Goal: Answer question/provide support: Answer question/provide support

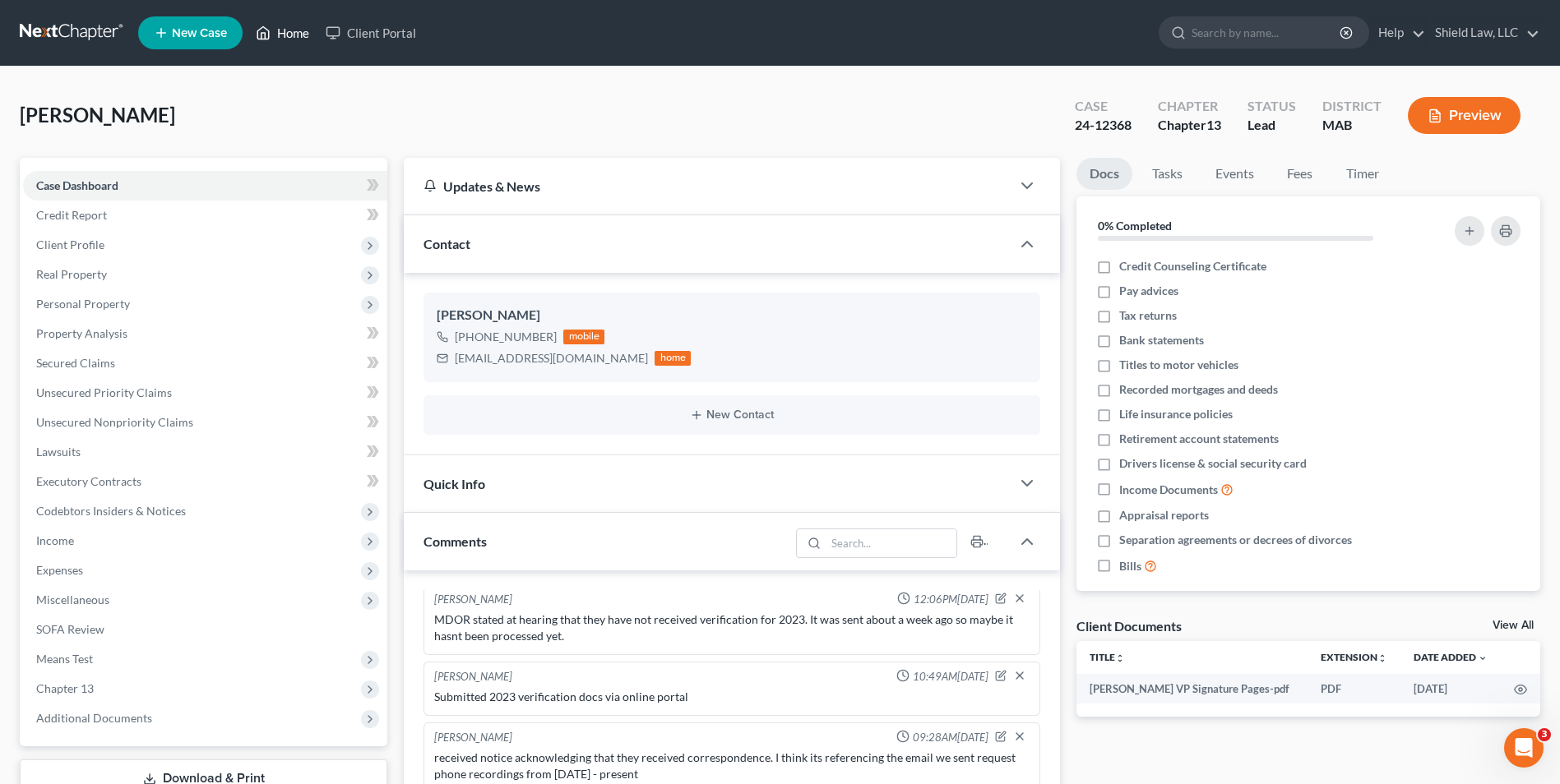
click at [288, 26] on link "Home" at bounding box center [282, 32] width 70 height 29
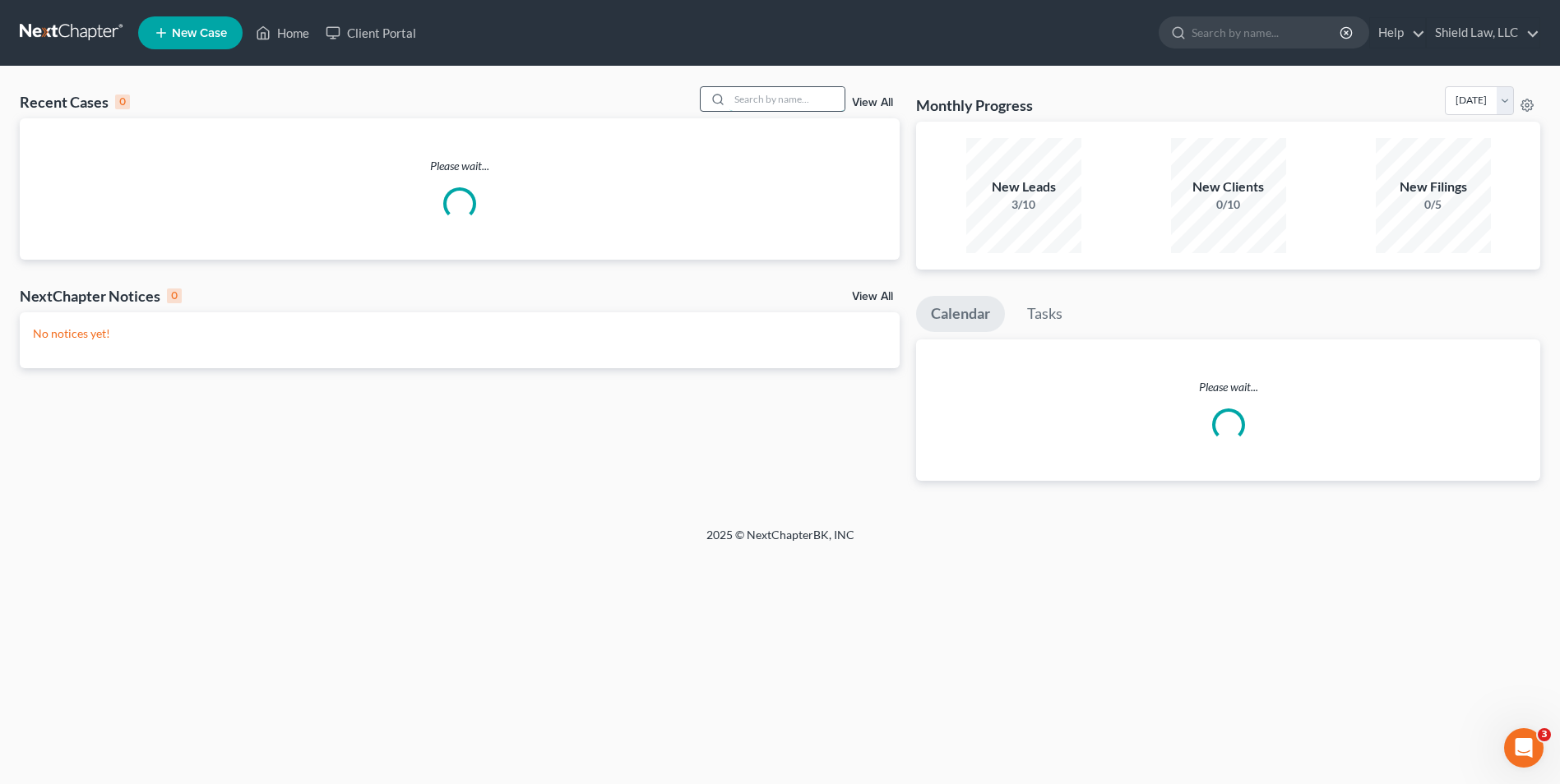
click at [824, 97] on input "search" at bounding box center [786, 99] width 115 height 24
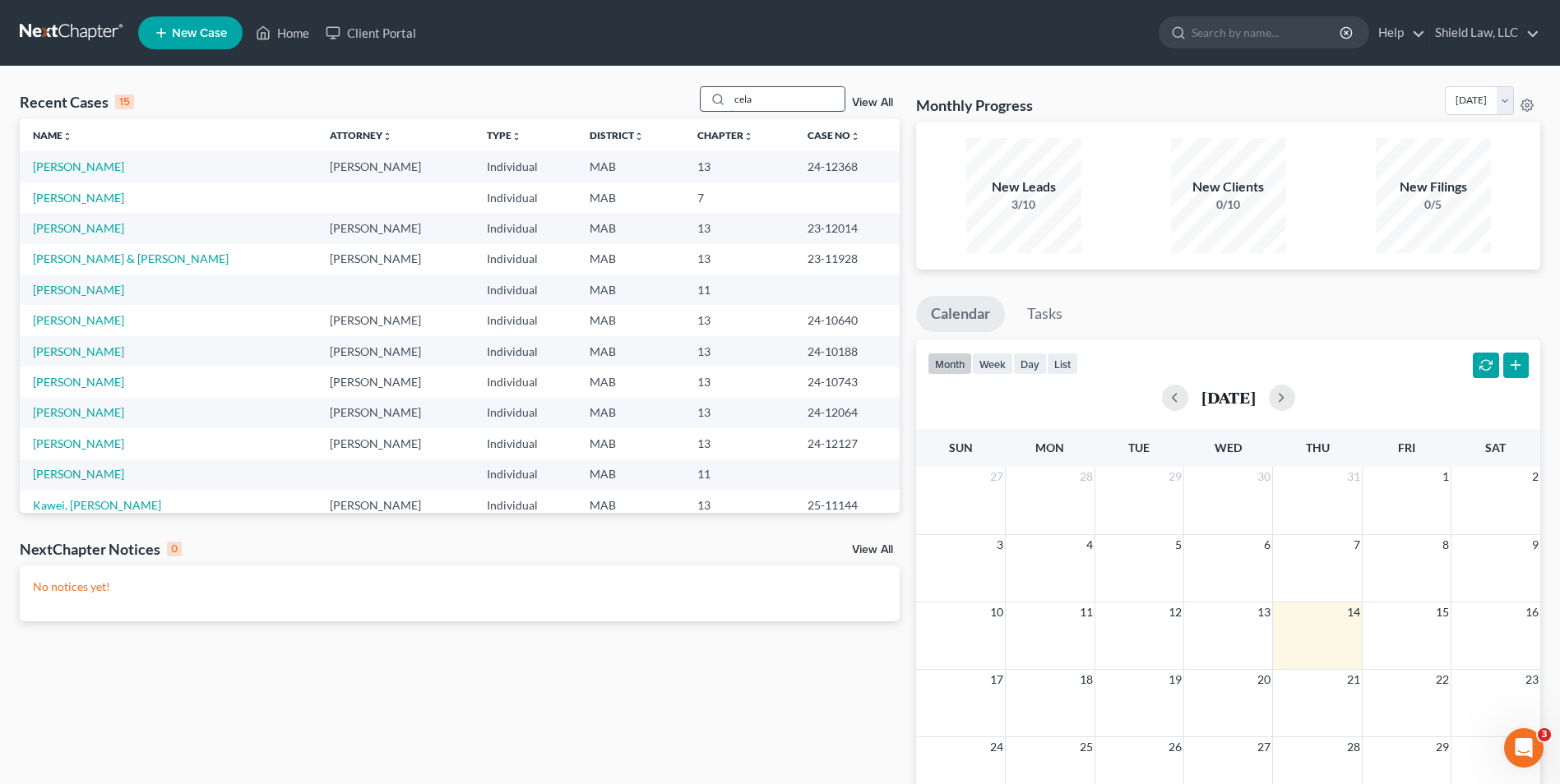
type input "cela"
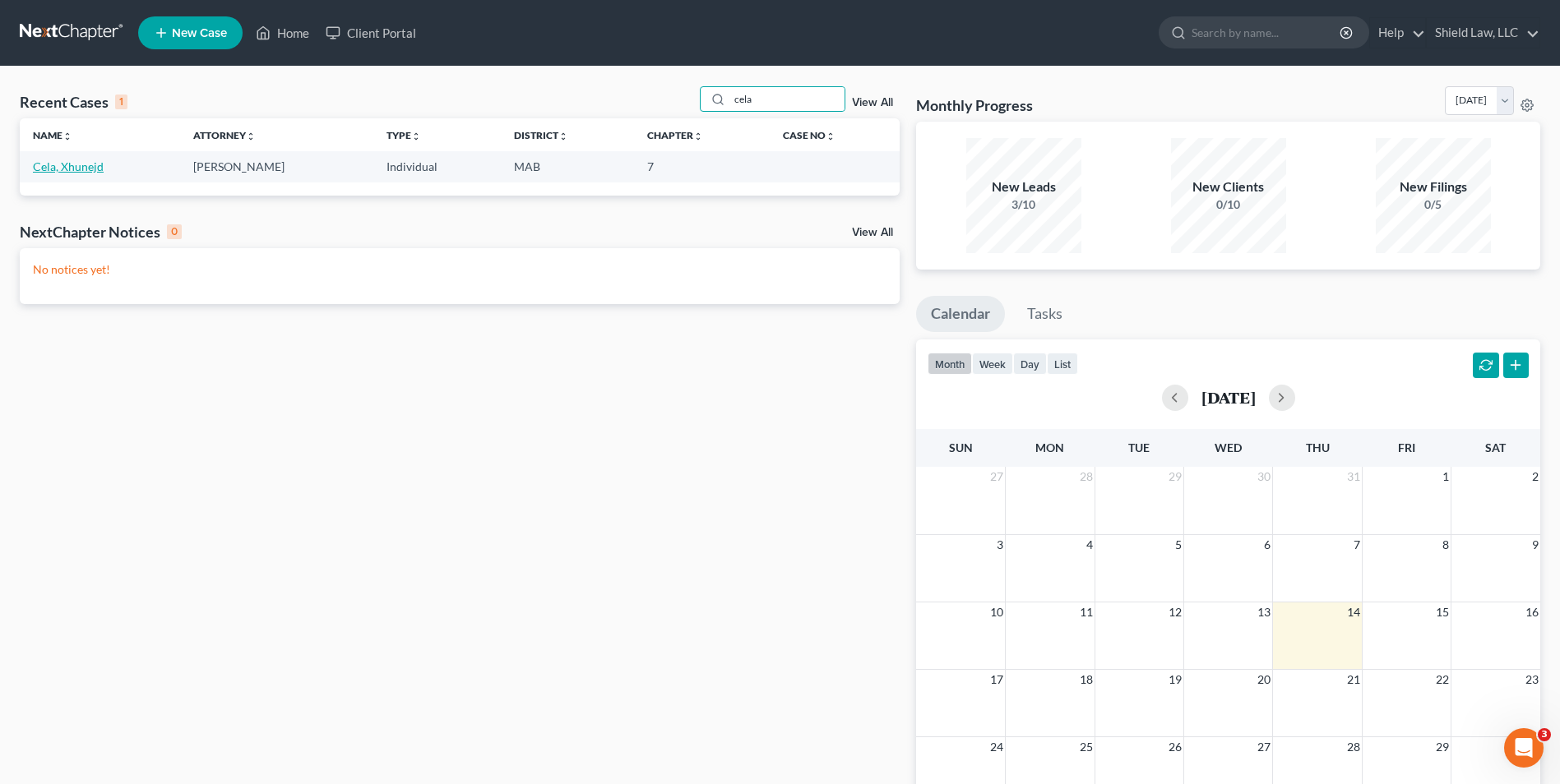
click at [44, 165] on link "Cela, Xhunejd" at bounding box center [68, 166] width 70 height 14
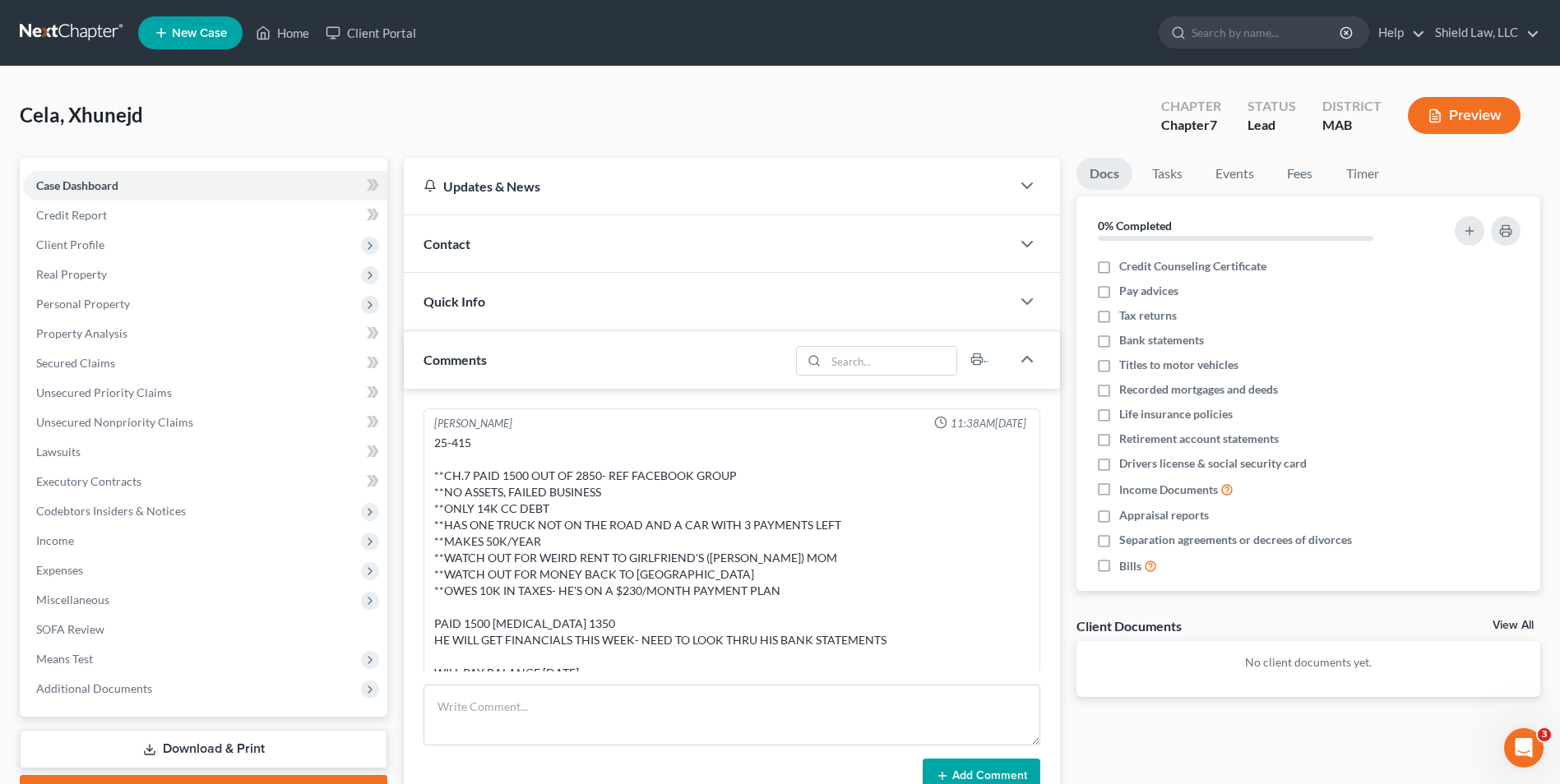
scroll to position [311, 0]
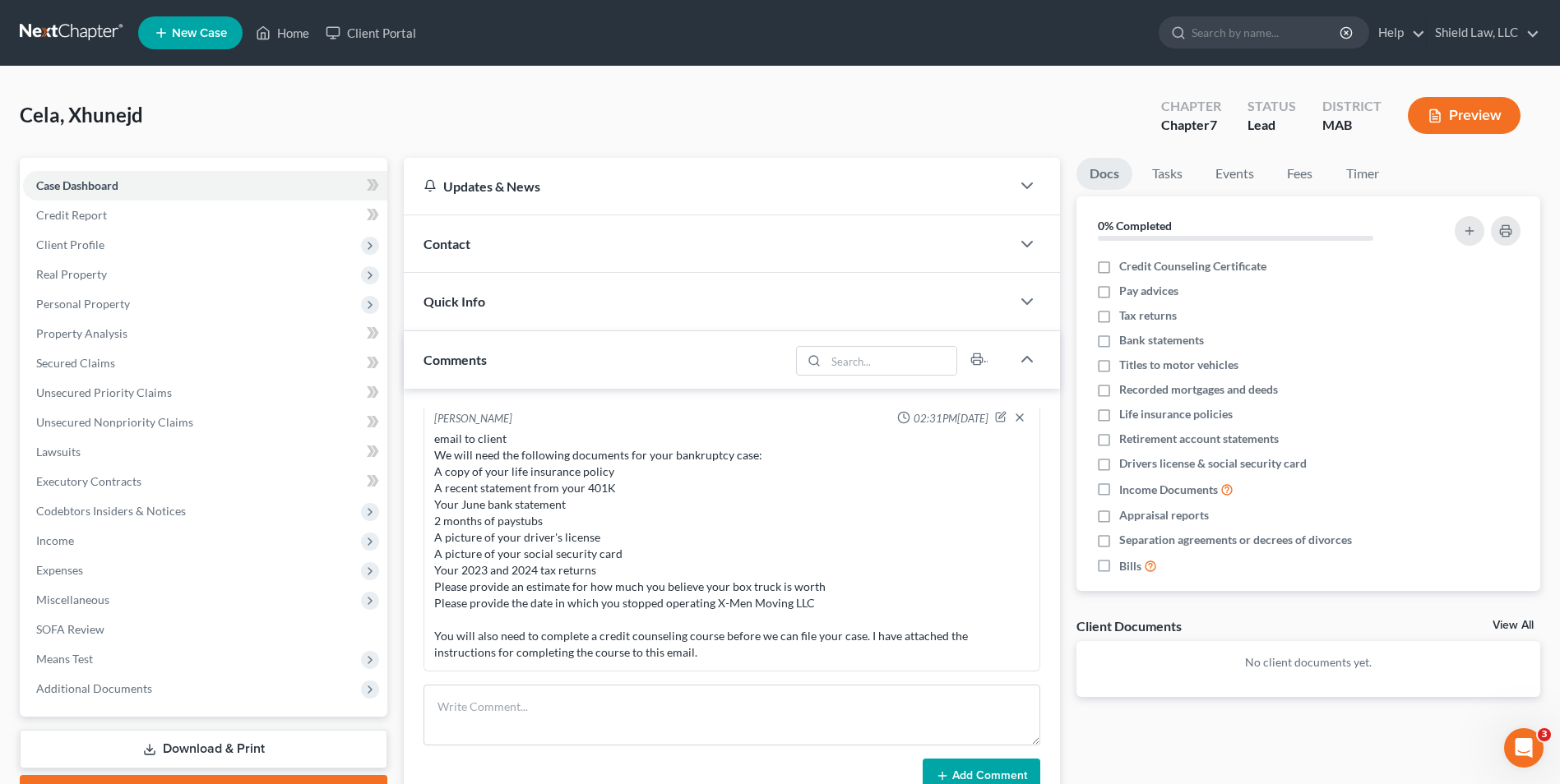
click at [622, 264] on div "Contact" at bounding box center [708, 244] width 607 height 57
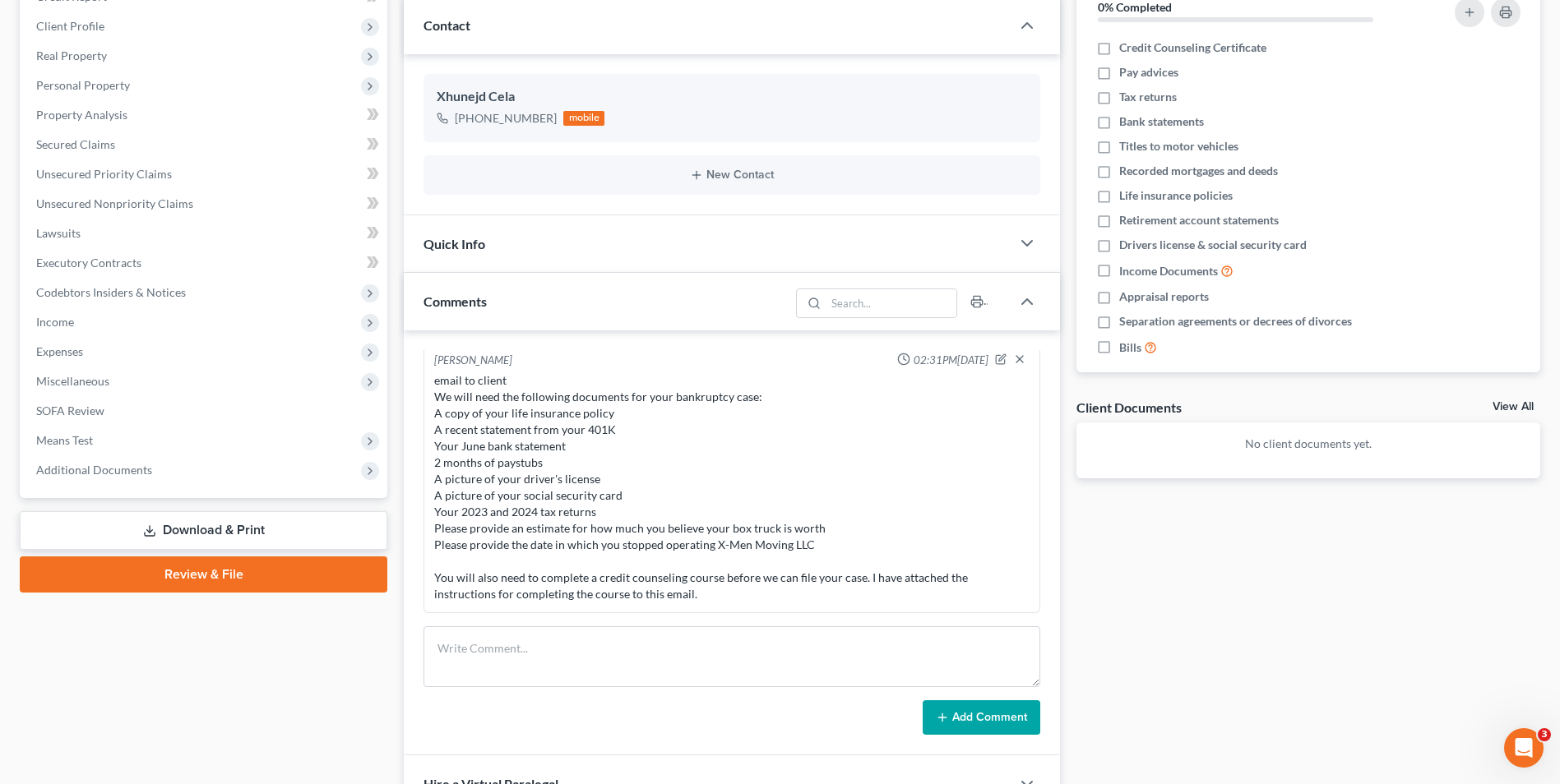
scroll to position [247, 0]
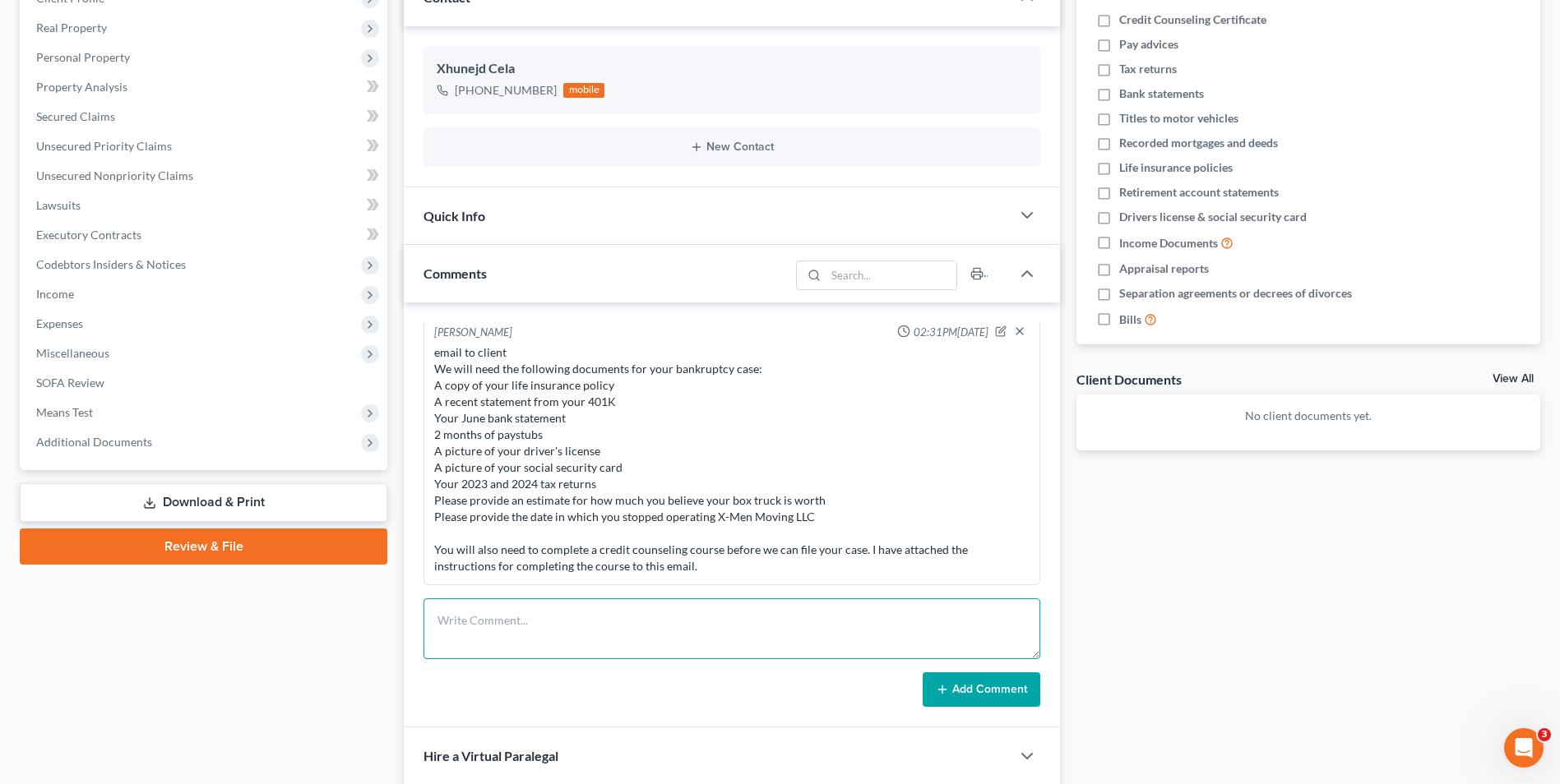
click at [818, 612] on textarea at bounding box center [732, 628] width 617 height 61
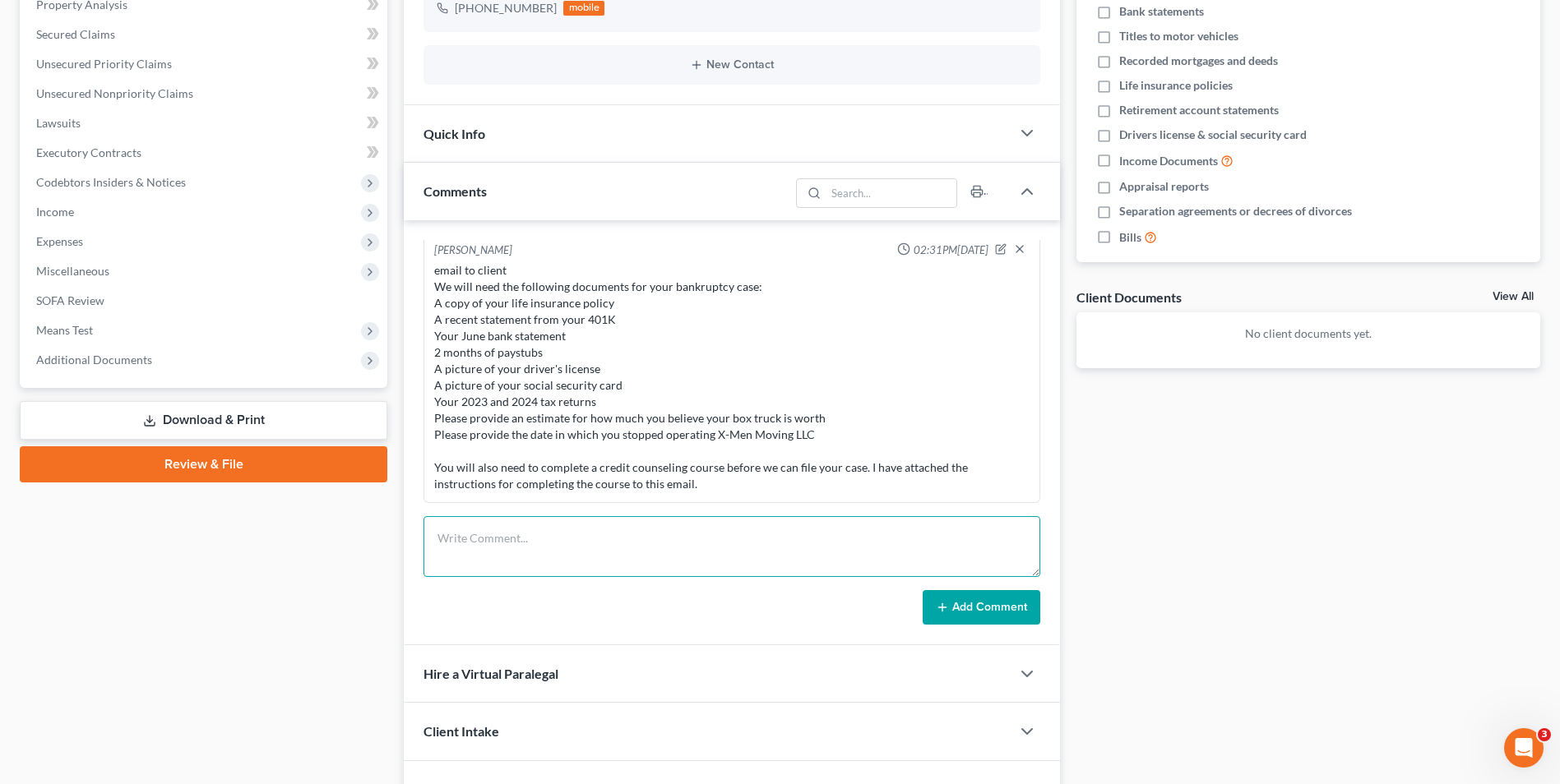
click at [492, 535] on textarea at bounding box center [732, 546] width 617 height 61
click at [482, 560] on textarea at bounding box center [732, 546] width 617 height 61
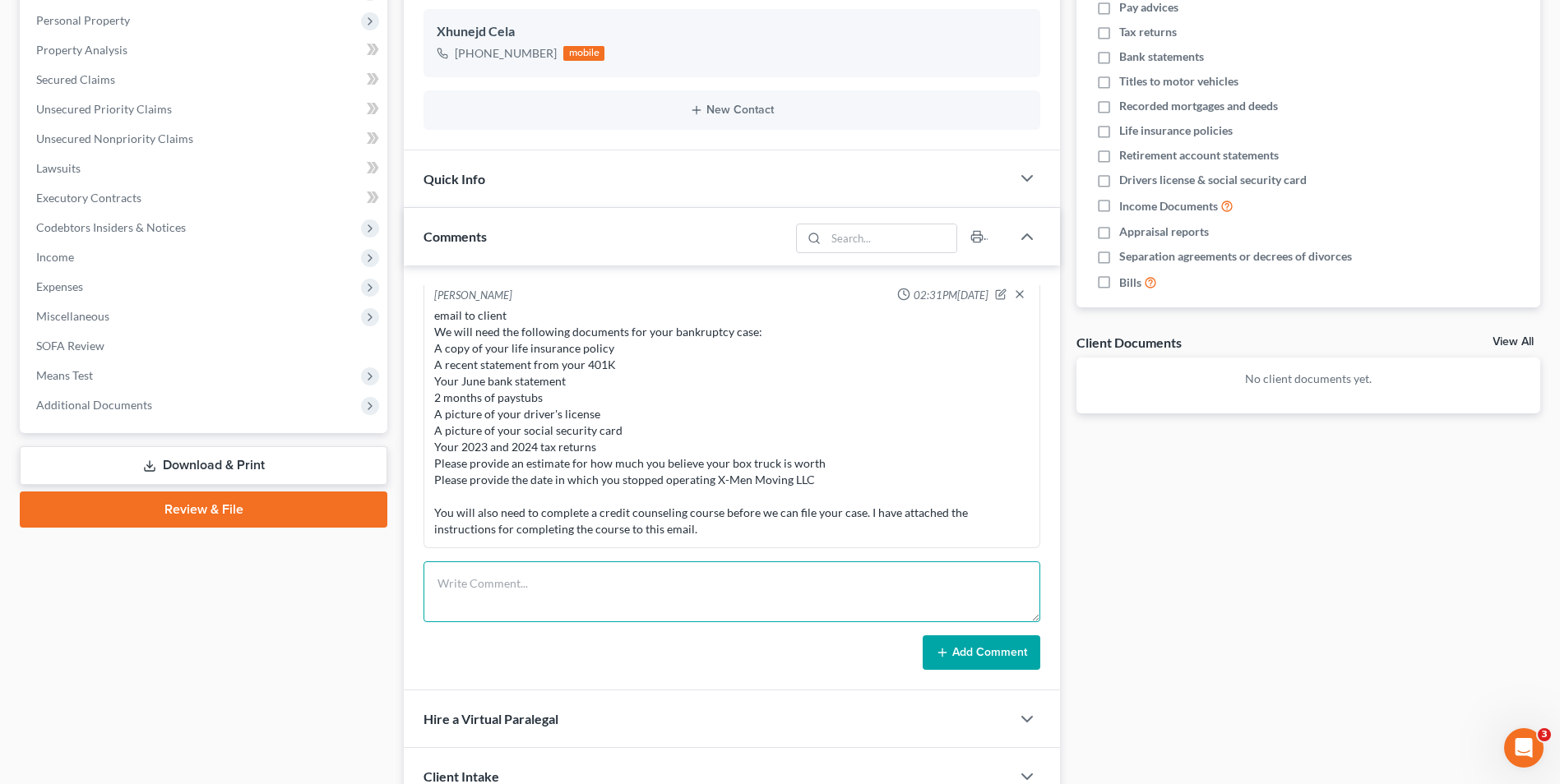
scroll to position [165, 0]
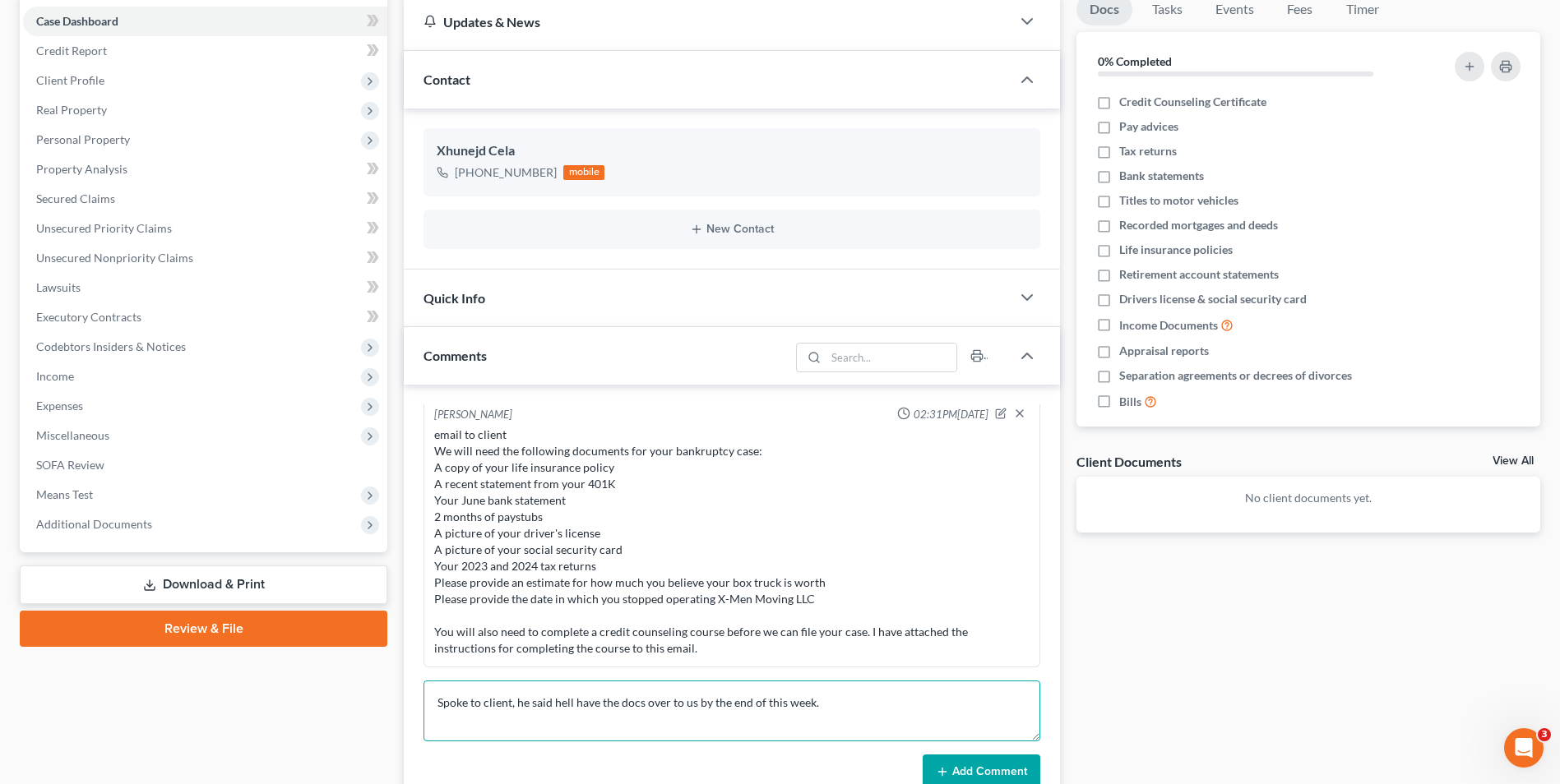
click at [565, 702] on textarea "Spoke to client, he said hell have the docs over to us by the end of this week." at bounding box center [732, 711] width 617 height 61
type textarea "Spoke to client, he said he'll have the docs over to us by the end of this week."
click at [962, 766] on button "Add Comment" at bounding box center [981, 772] width 118 height 35
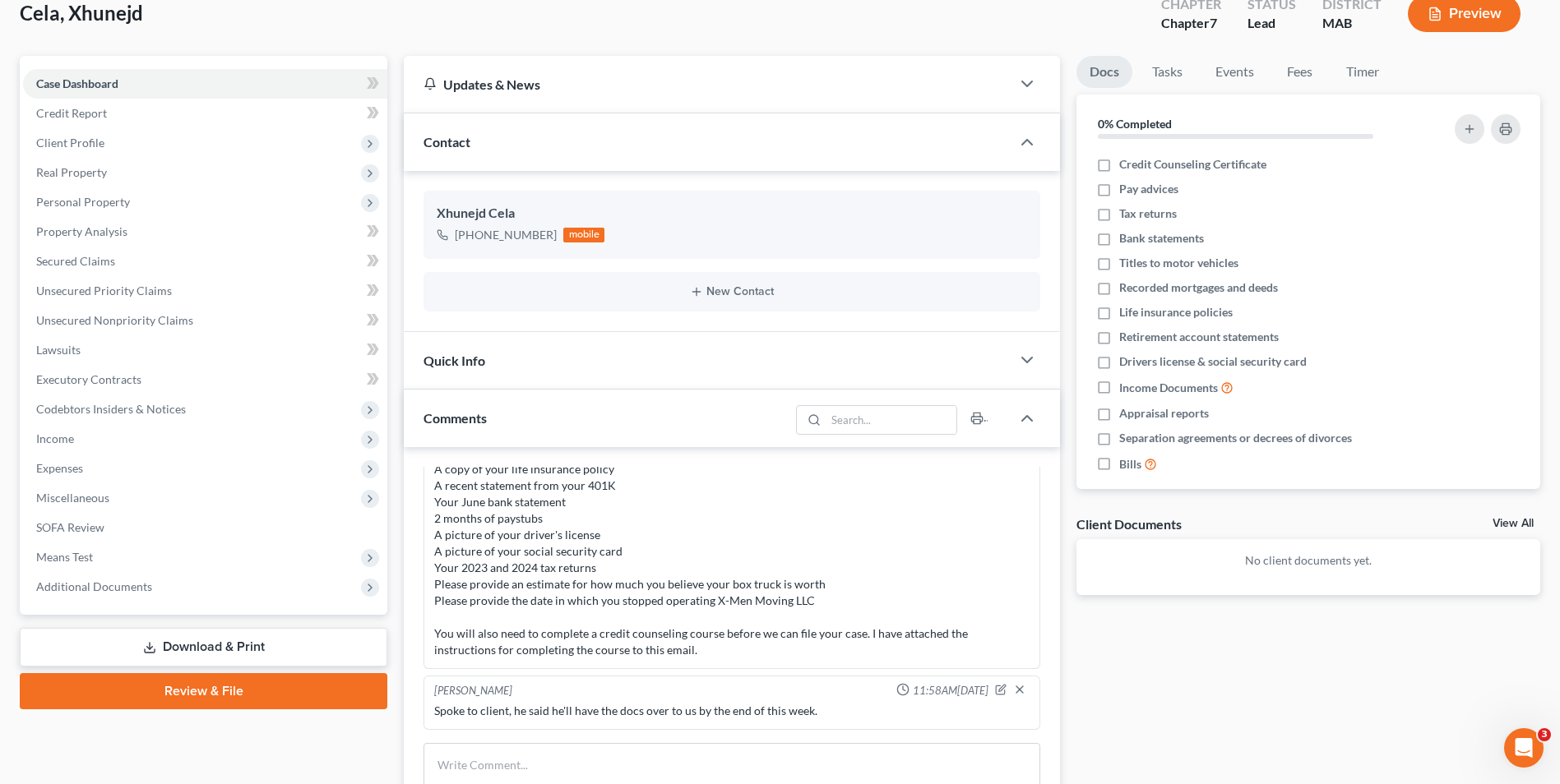
scroll to position [0, 0]
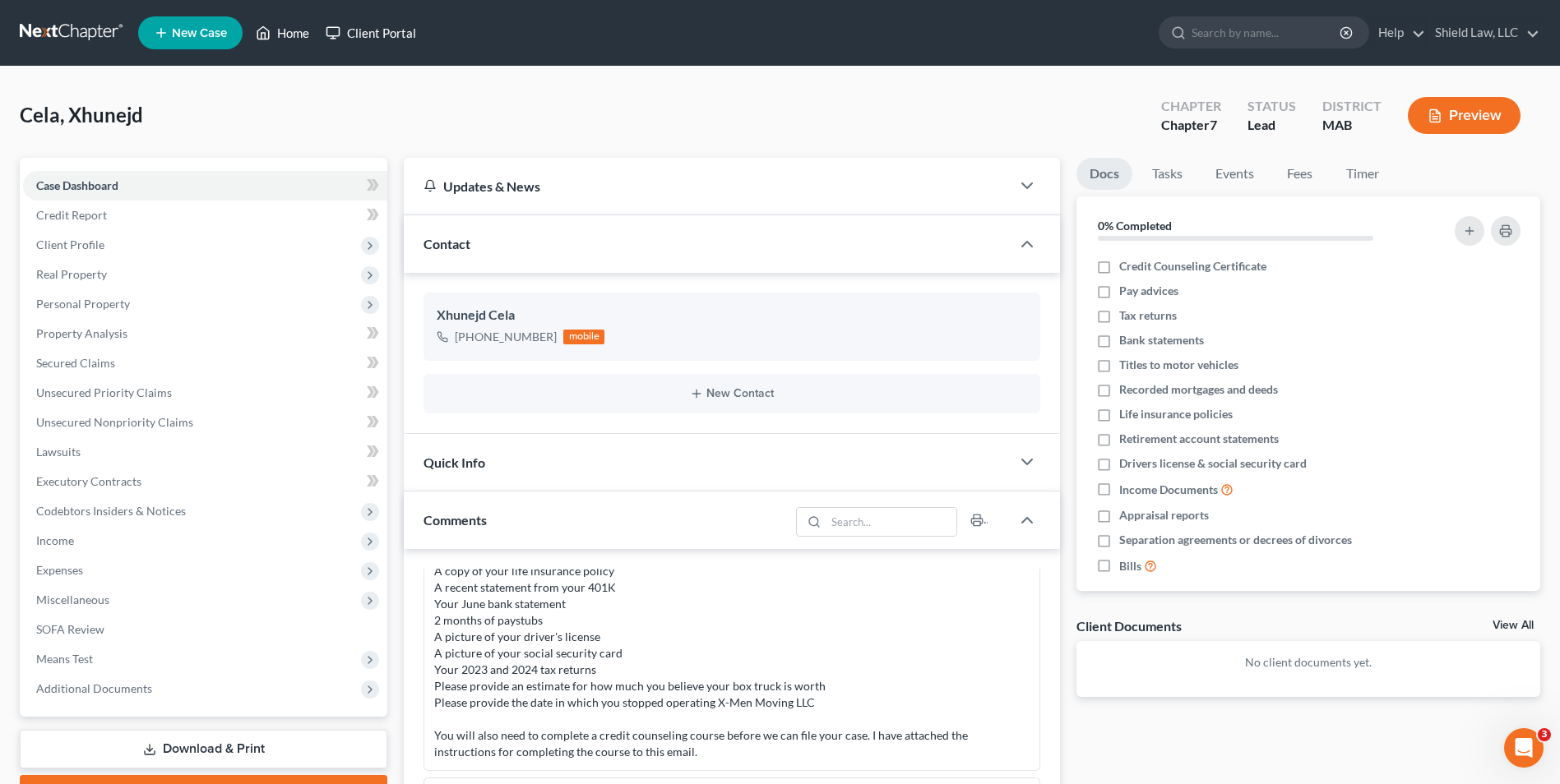
click at [282, 27] on link "Home" at bounding box center [282, 32] width 70 height 29
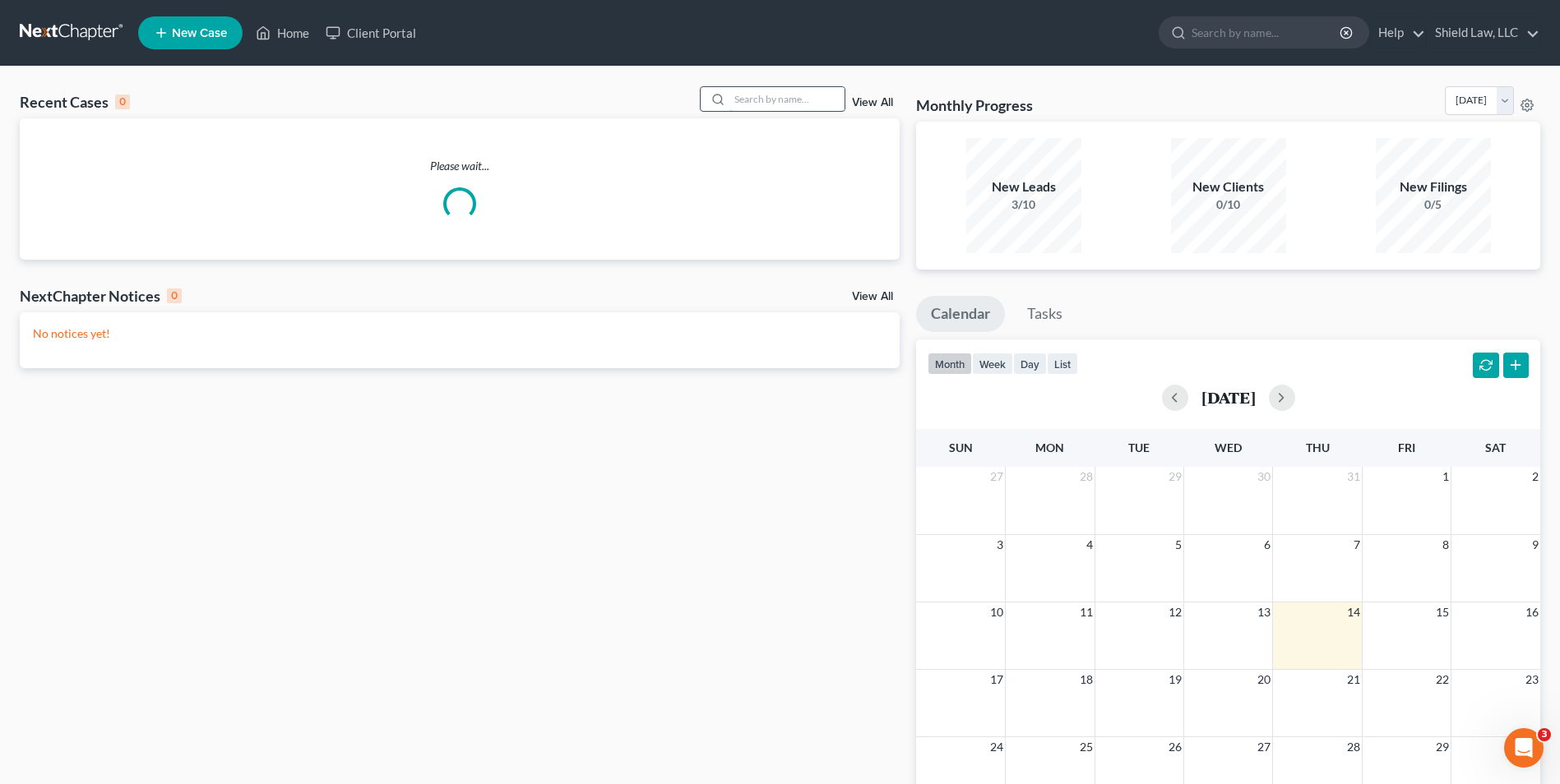
click at [783, 105] on input "search" at bounding box center [786, 99] width 115 height 24
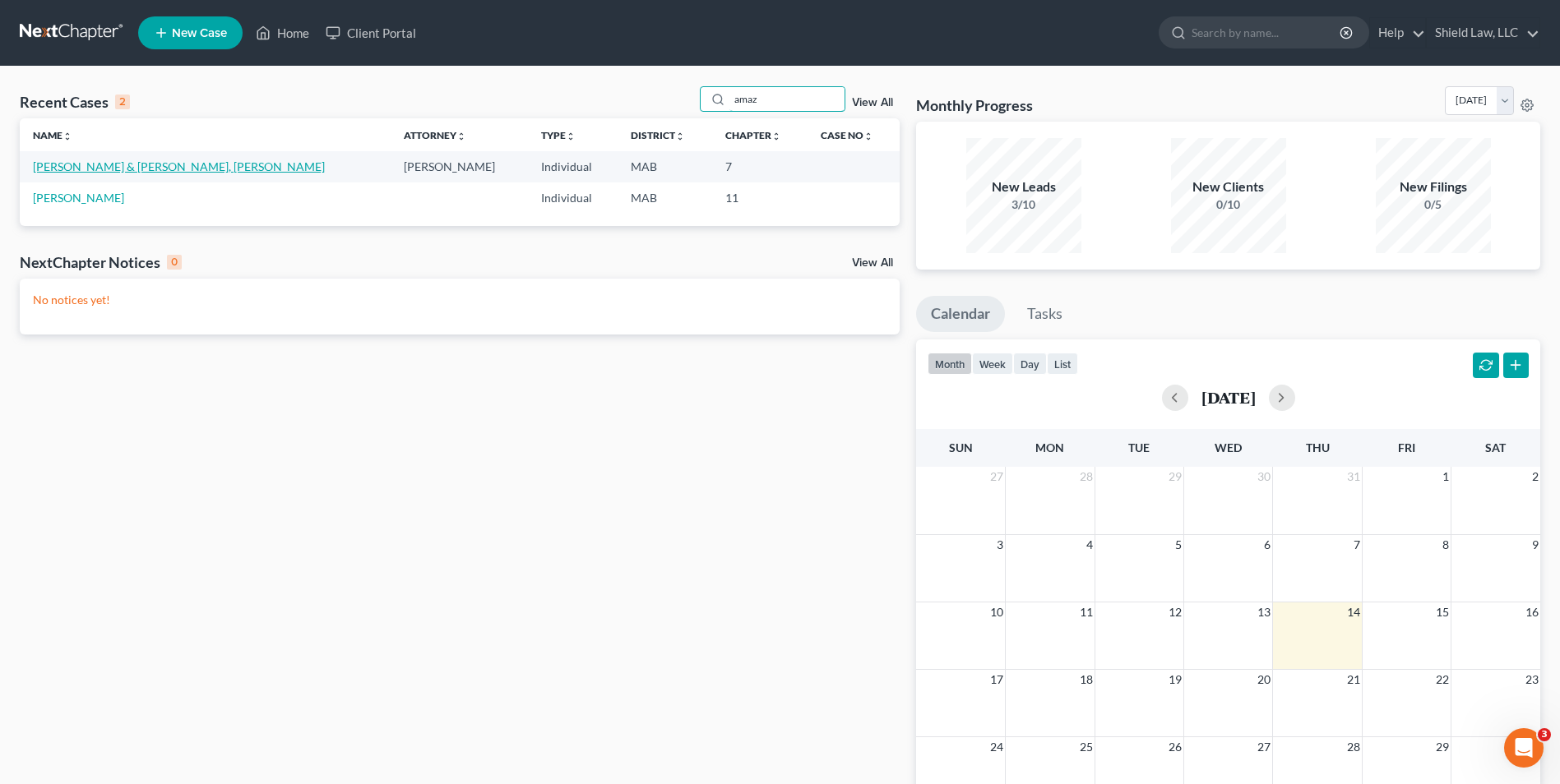
type input "amaz"
click at [167, 168] on link "[PERSON_NAME] & [PERSON_NAME], [PERSON_NAME]" at bounding box center [179, 166] width 292 height 14
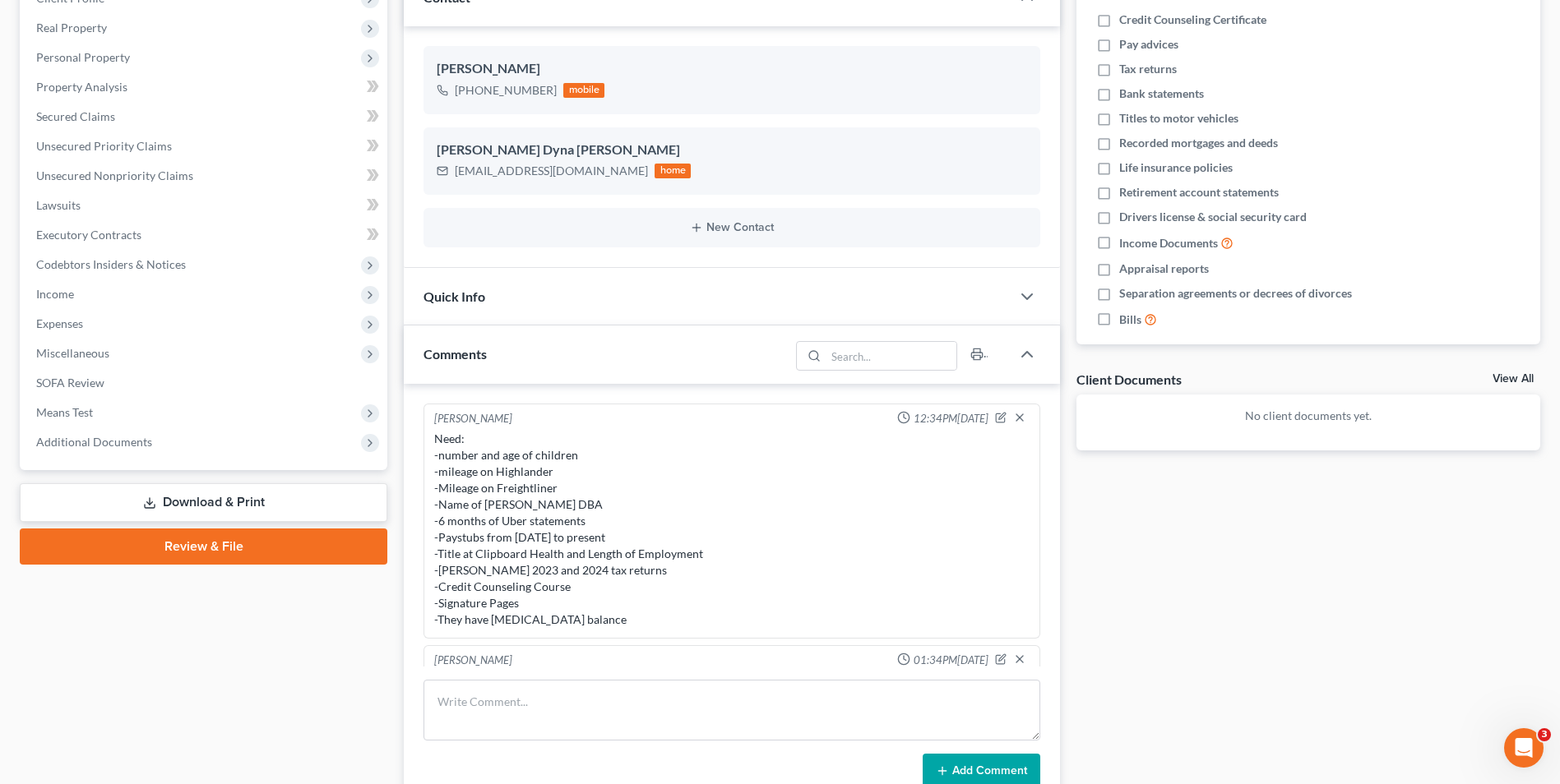
scroll to position [291, 0]
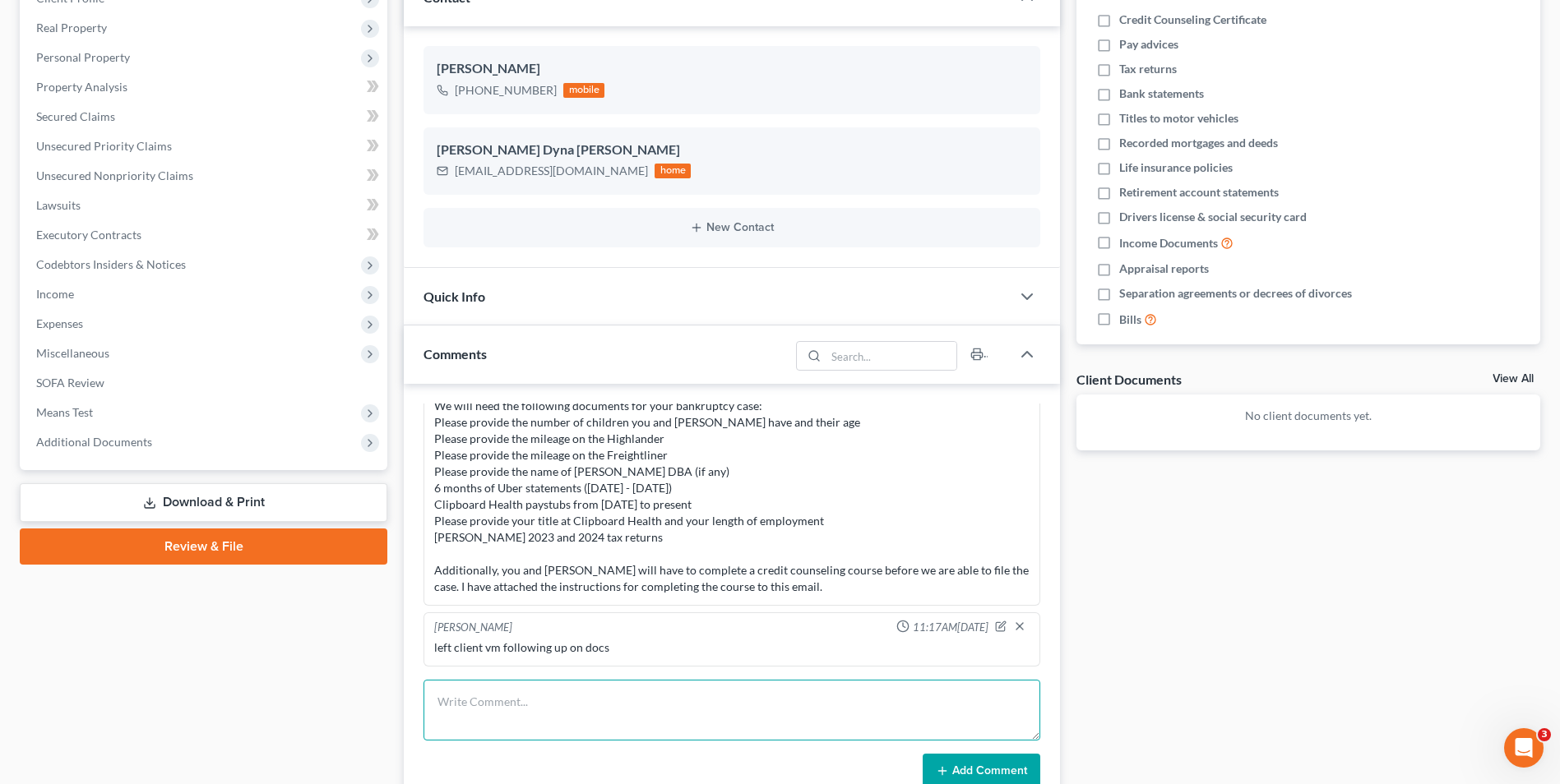
click at [507, 687] on textarea at bounding box center [732, 710] width 617 height 61
type textarea "B"
type textarea "D"
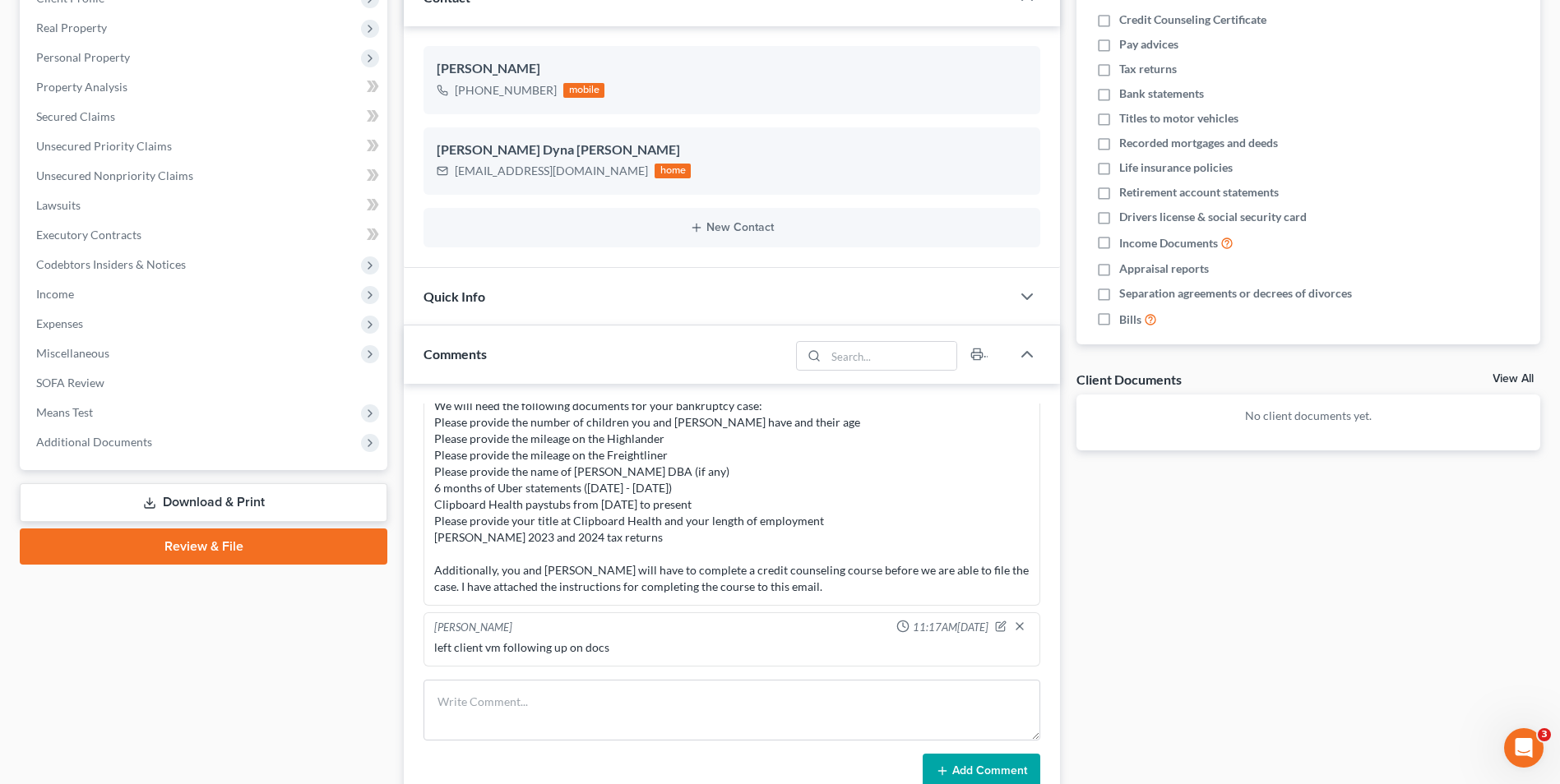
click at [351, 602] on div "Case Dashboard Payments Invoices Payments Payments Credit Report Client Profile" at bounding box center [203, 447] width 384 height 1071
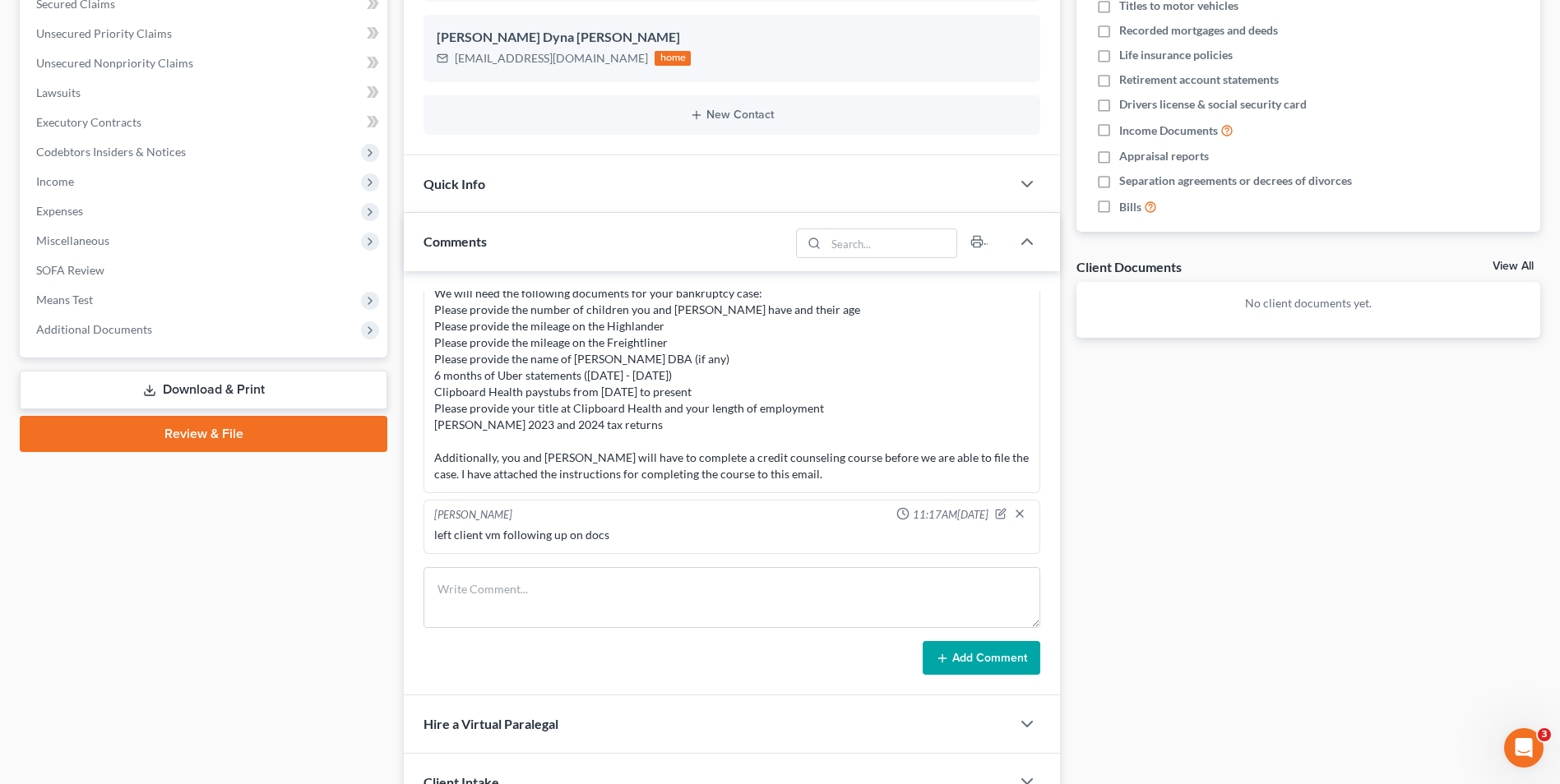
scroll to position [493, 0]
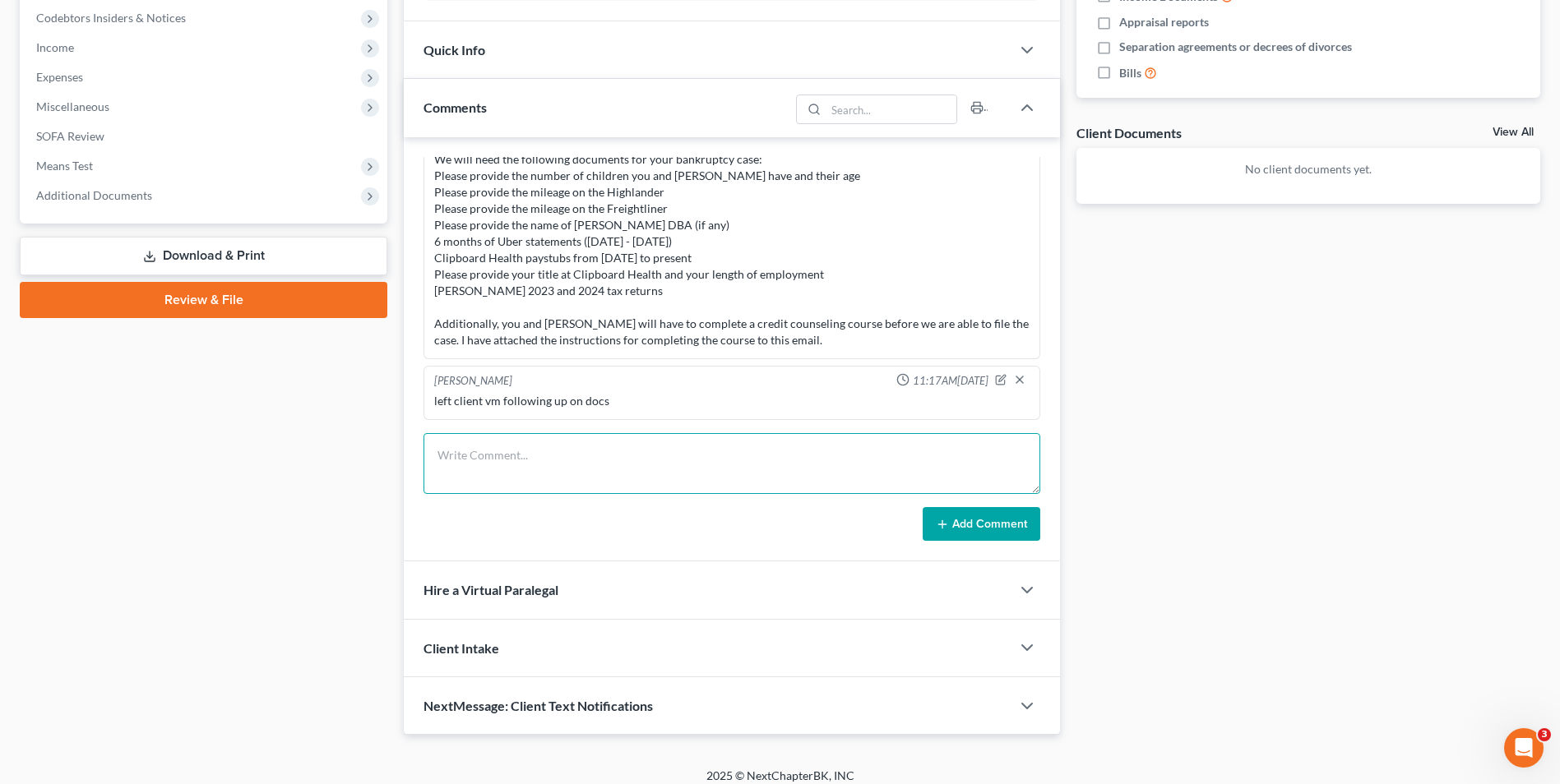
click at [537, 453] on textarea at bounding box center [732, 464] width 617 height 61
click at [697, 457] on textarea "Spoke to client, I resent email requesting docs" at bounding box center [732, 464] width 617 height 61
type textarea "Spoke to client, I resent email requesting docs"
click at [982, 530] on button "Add Comment" at bounding box center [981, 524] width 118 height 35
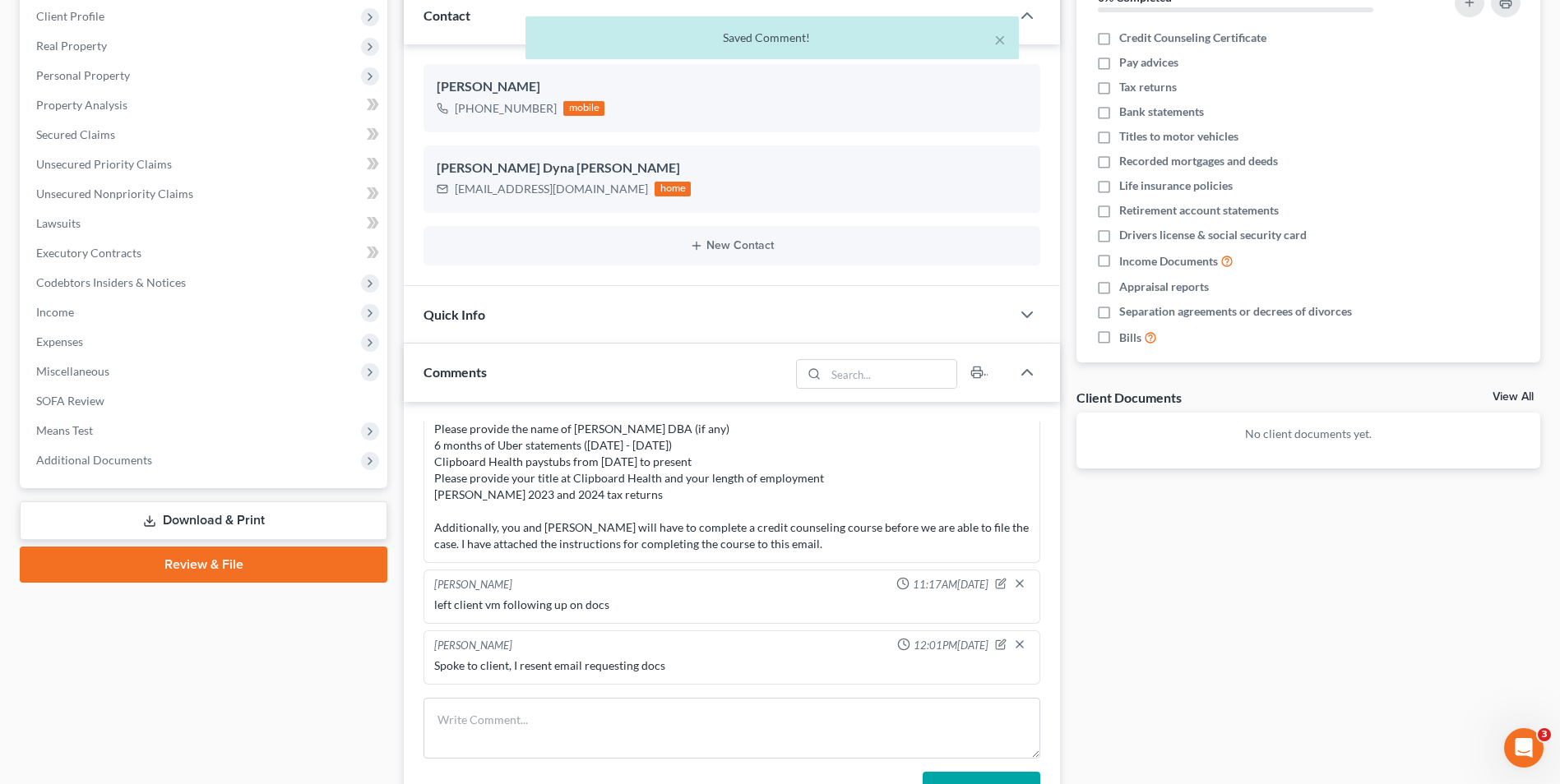
scroll to position [0, 0]
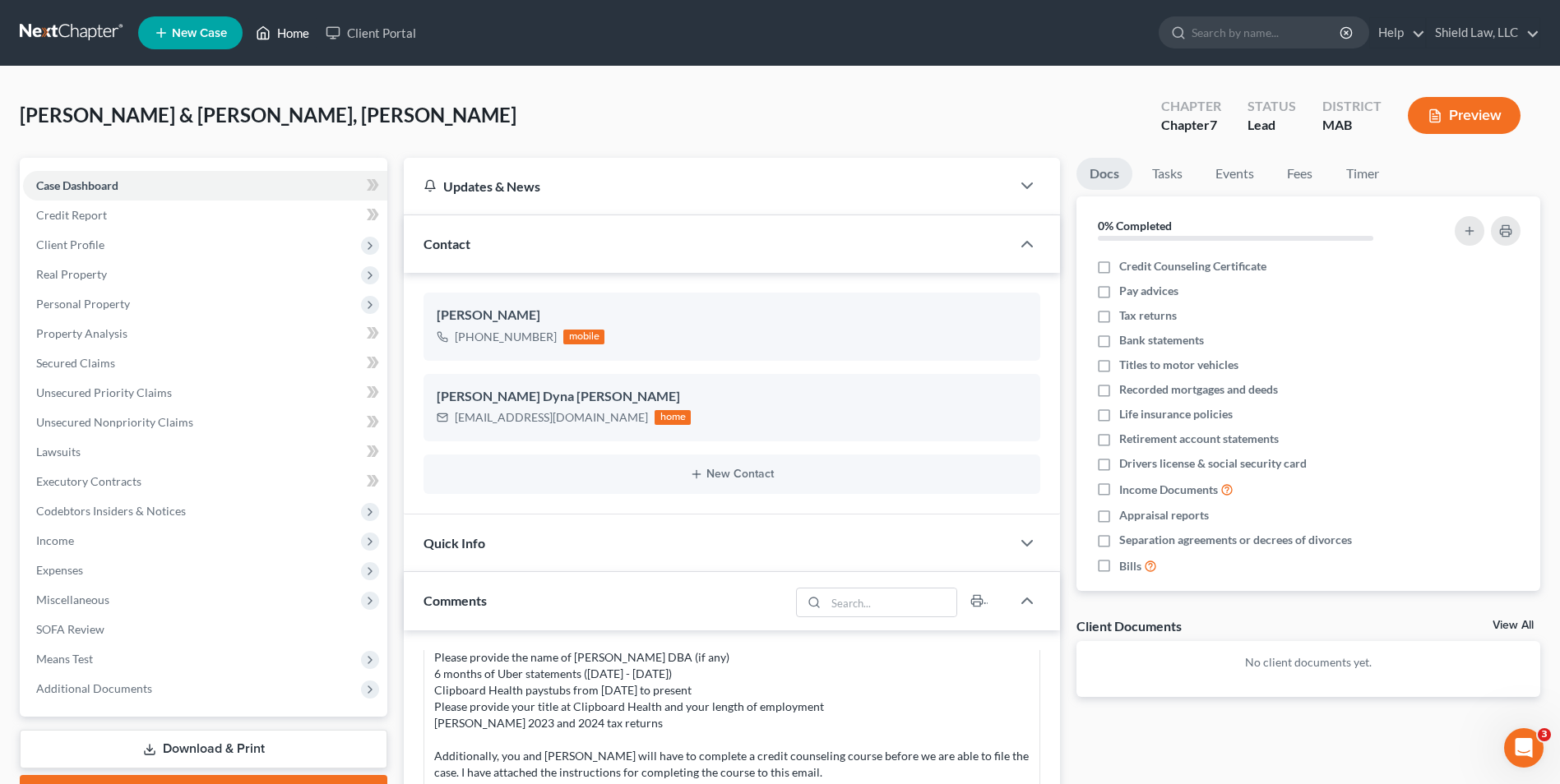
click at [283, 39] on link "Home" at bounding box center [282, 32] width 70 height 29
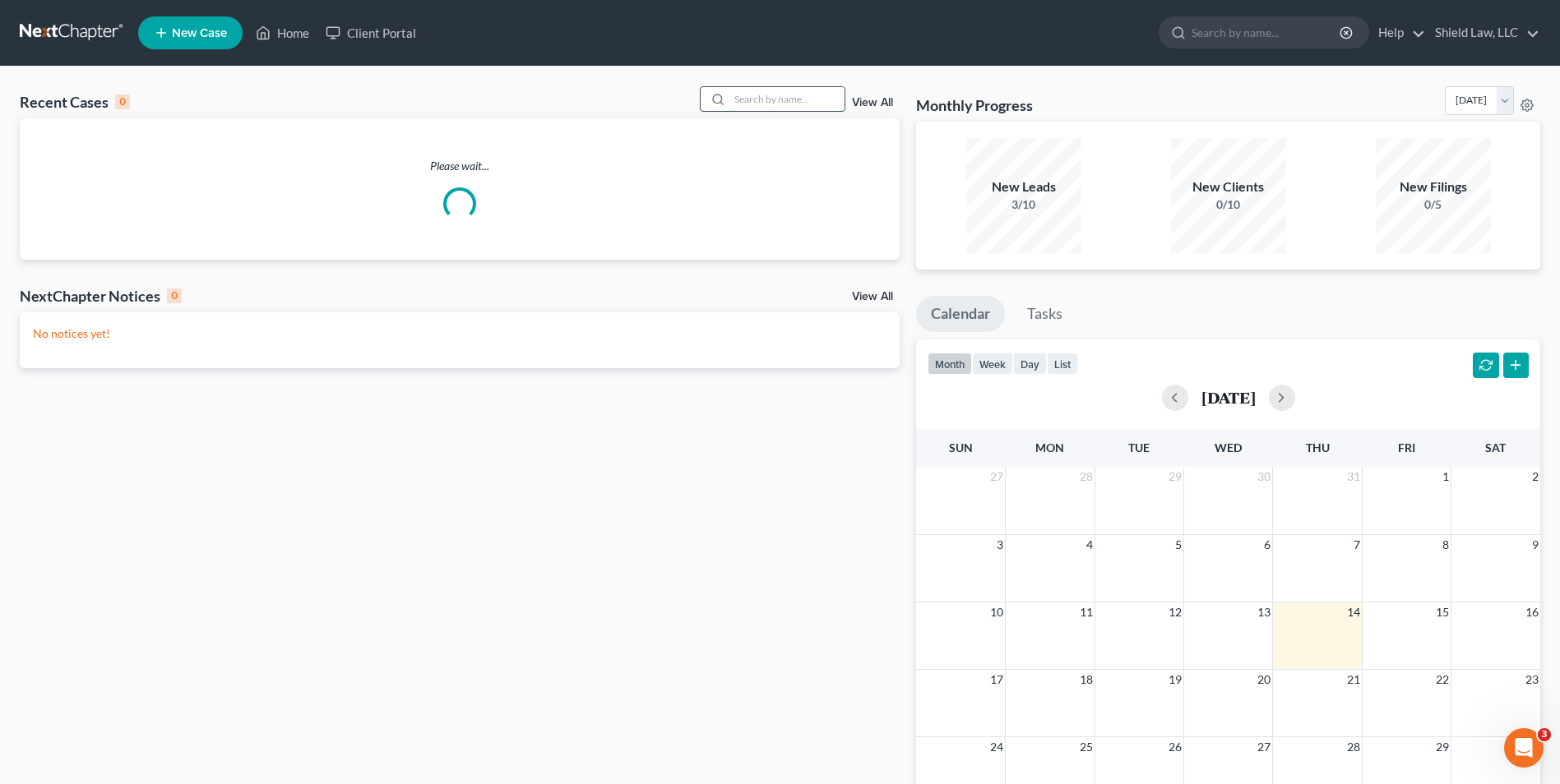
click at [783, 101] on input "search" at bounding box center [786, 99] width 115 height 24
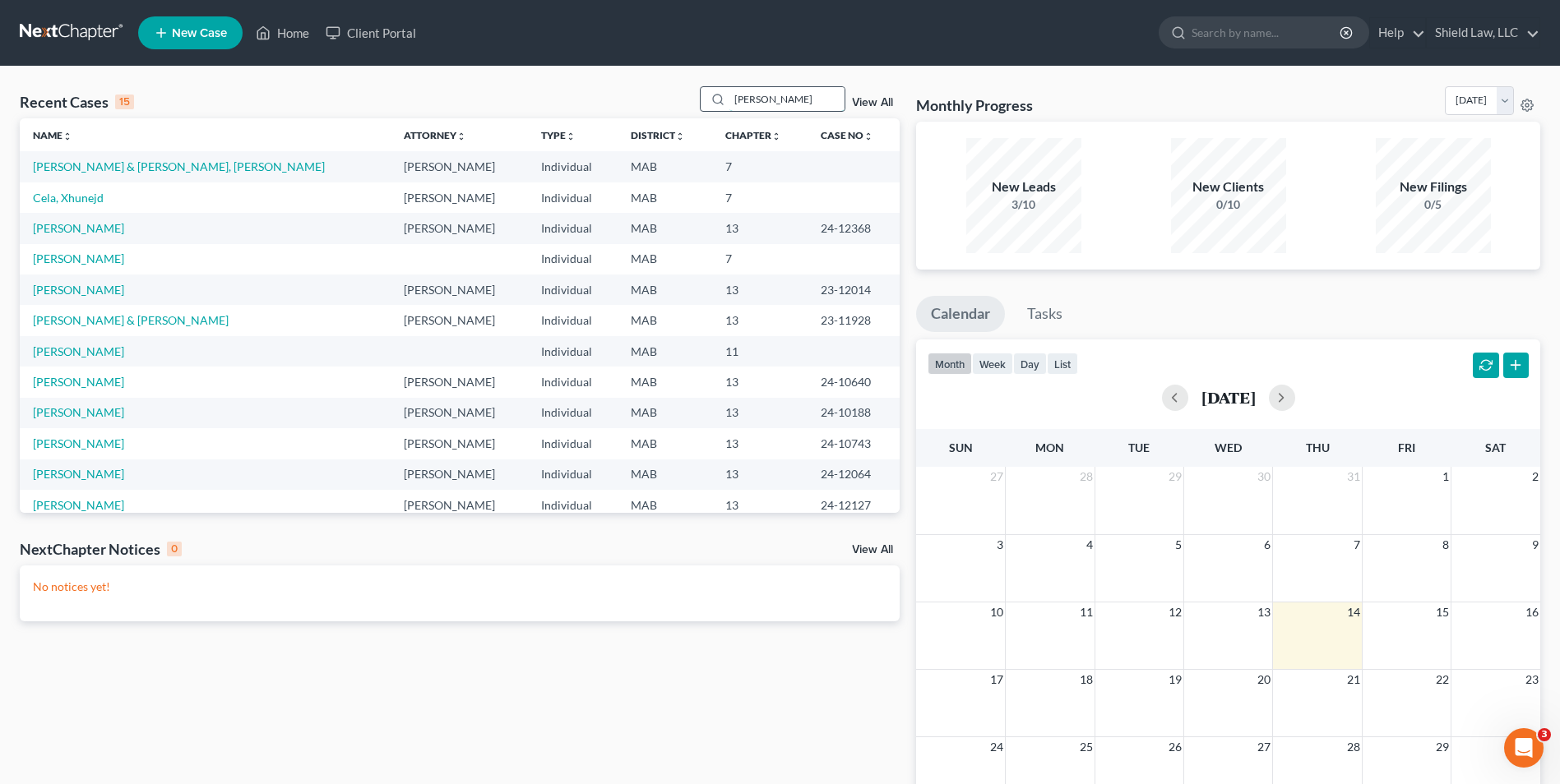
type input "[PERSON_NAME]"
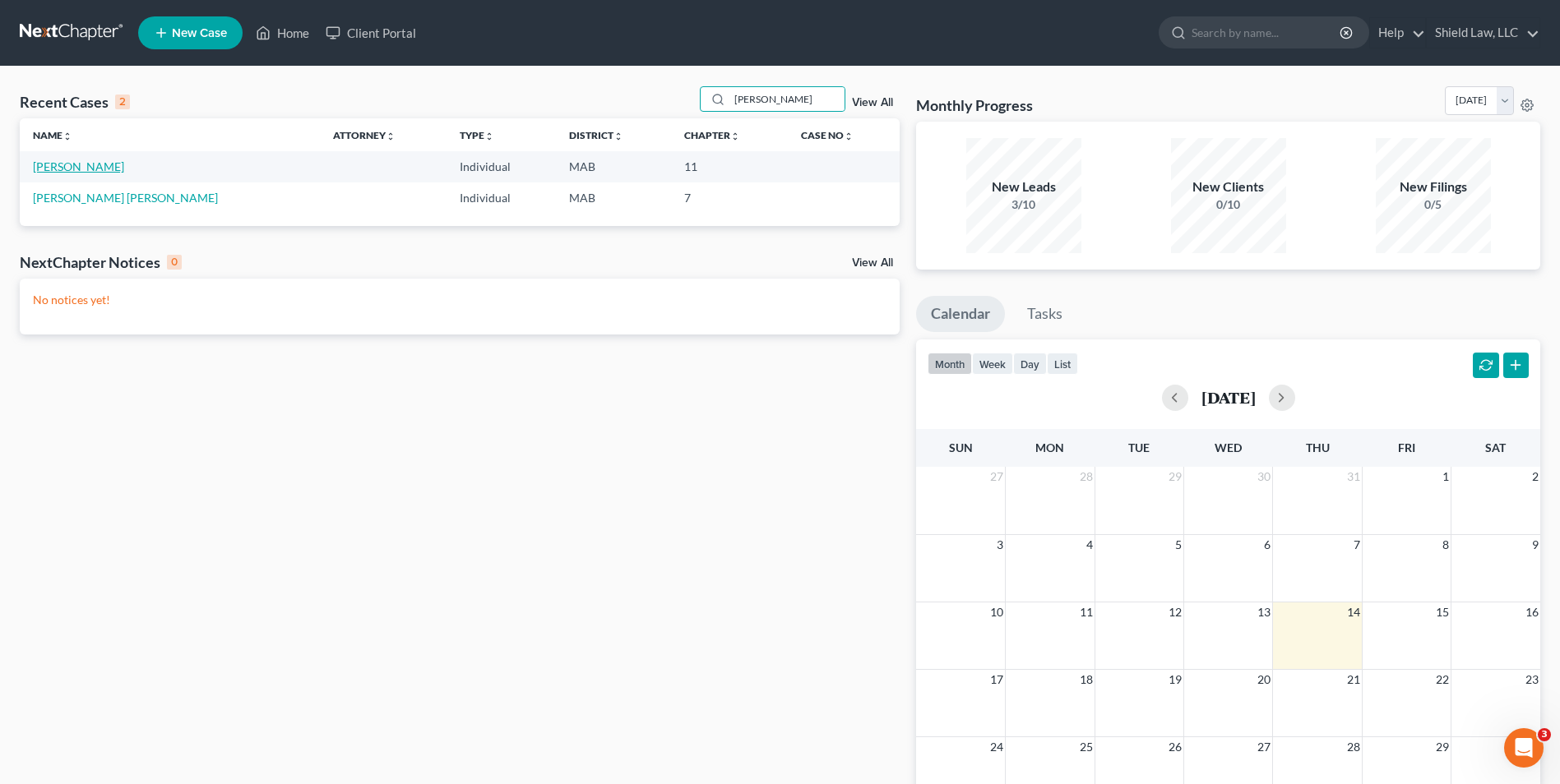
click at [54, 167] on link "[PERSON_NAME]" at bounding box center [78, 166] width 92 height 14
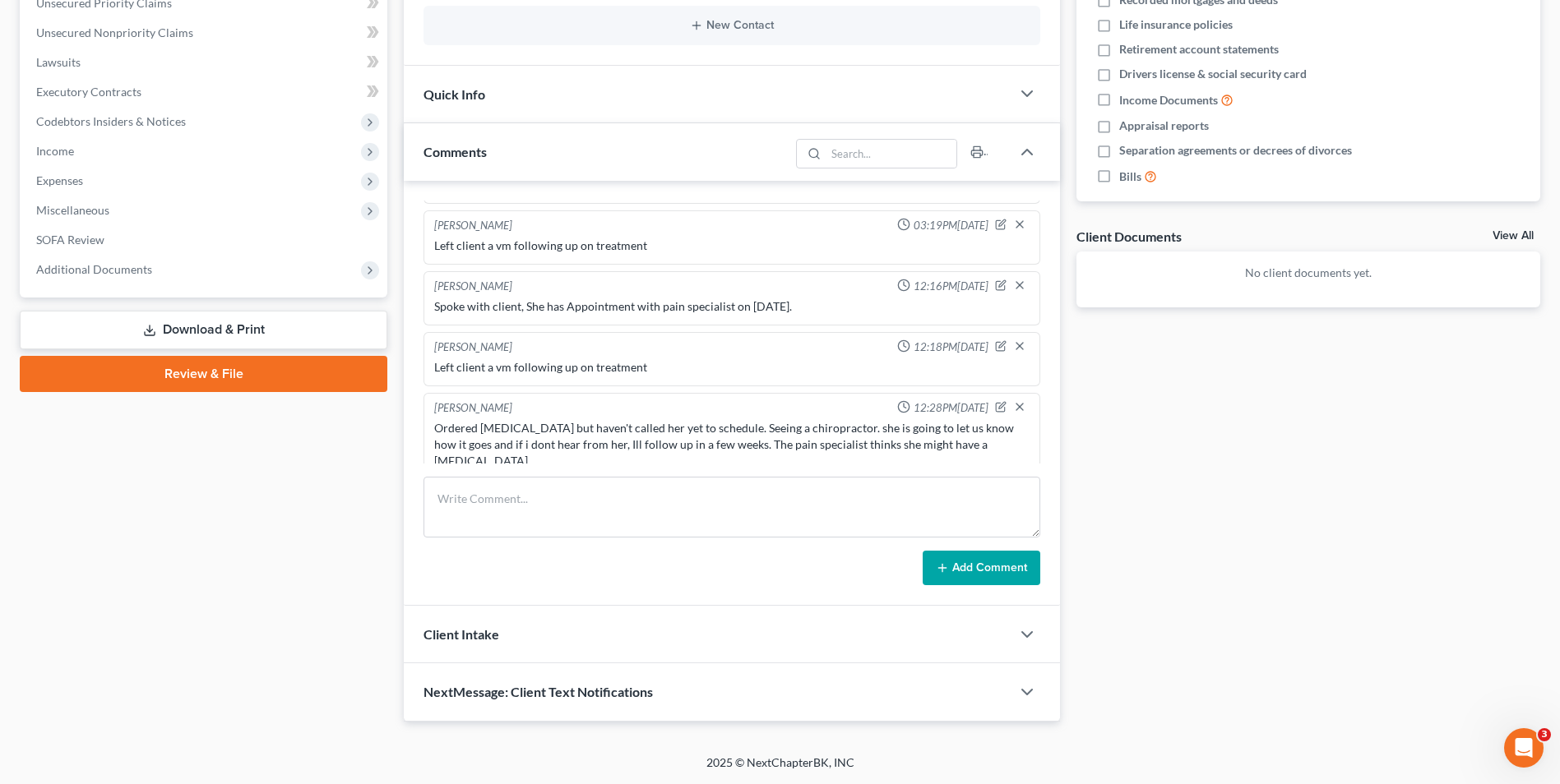
scroll to position [307, 0]
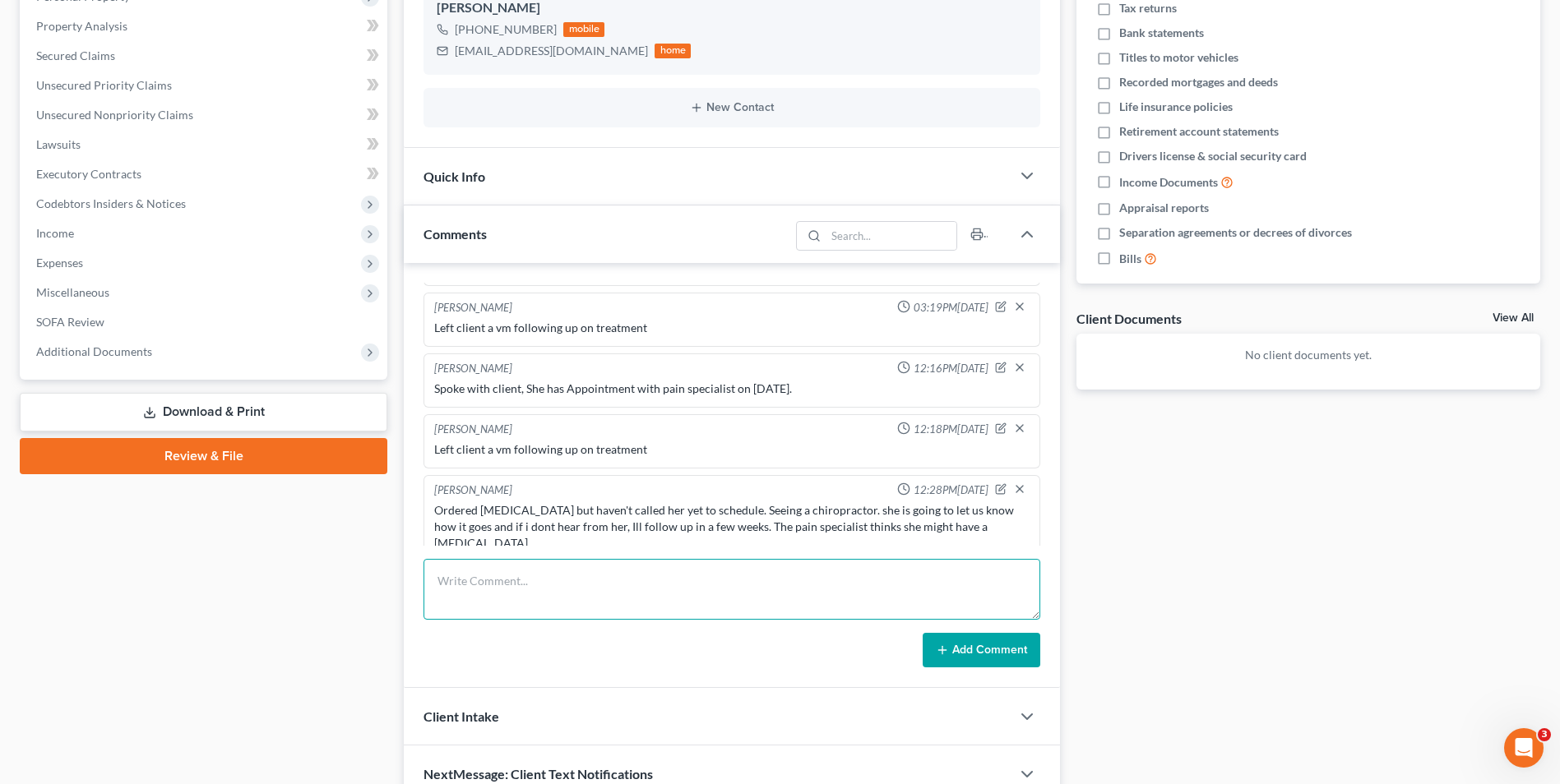
click at [850, 603] on textarea at bounding box center [732, 589] width 617 height 61
type textarea "Scheduled [MEDICAL_DATA] got 9/26 - earliest they had She said she is going to …"
click at [975, 659] on button "Add Comment" at bounding box center [981, 650] width 118 height 35
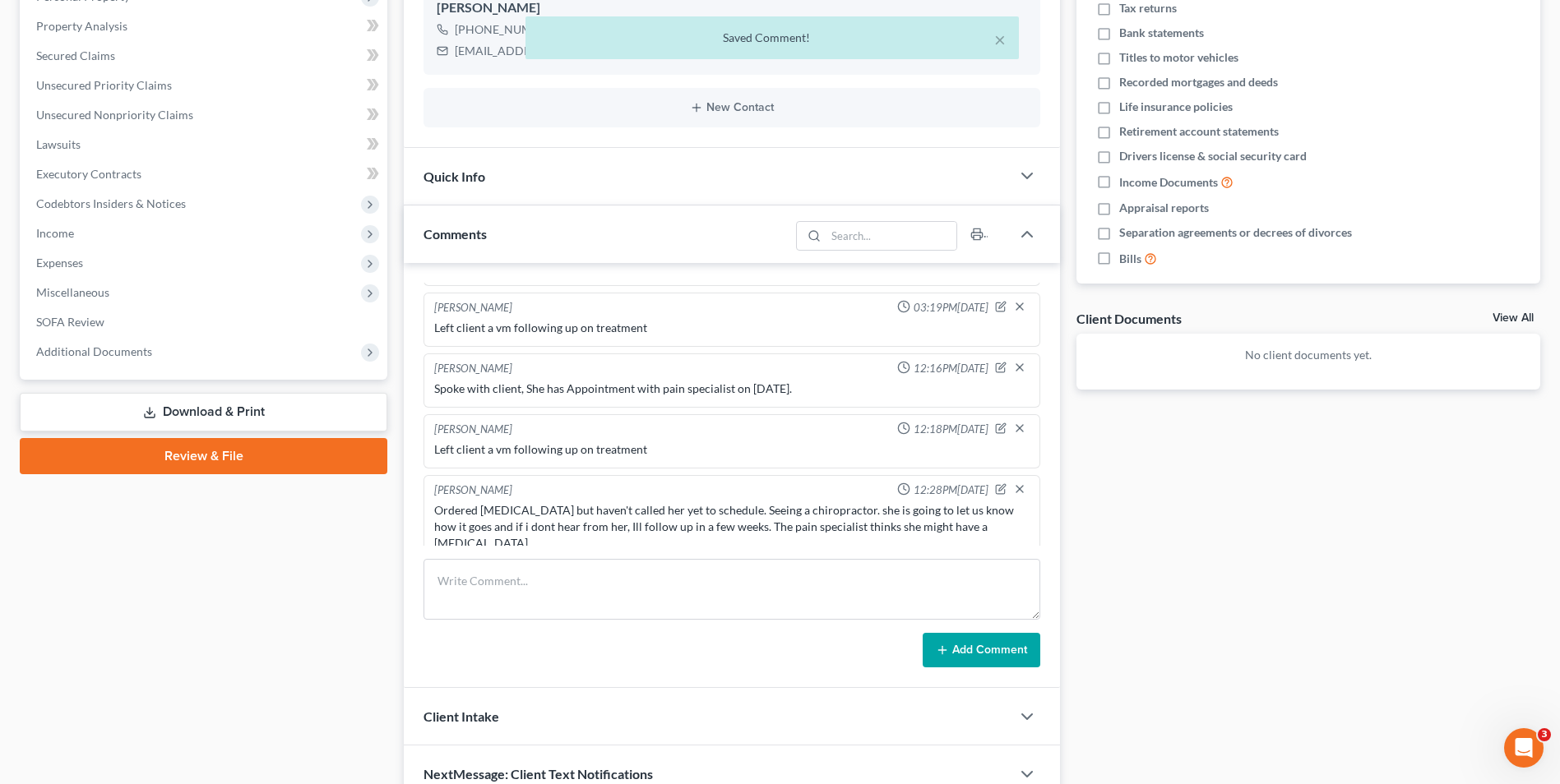
scroll to position [409, 0]
